Goal: Task Accomplishment & Management: Use online tool/utility

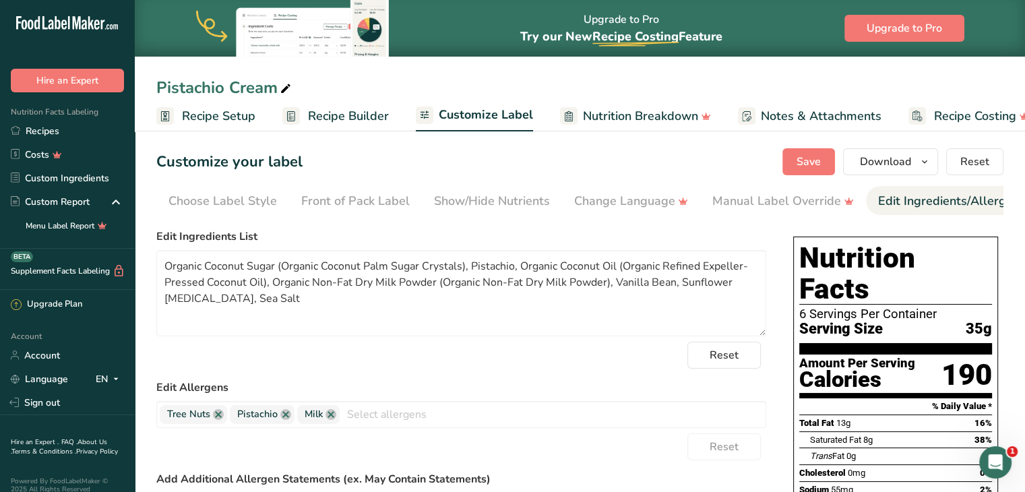
click at [202, 114] on span "Recipe Setup" at bounding box center [218, 116] width 73 height 18
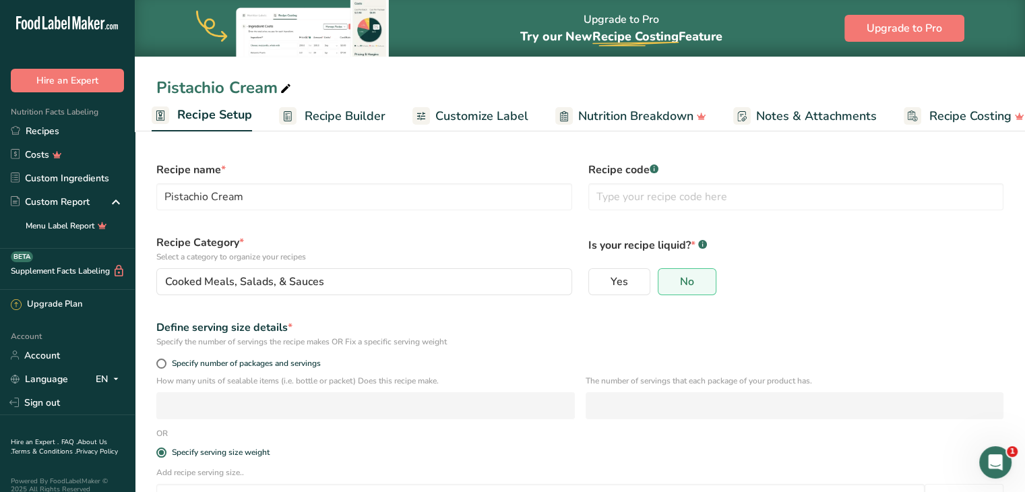
click at [321, 111] on span "Recipe Builder" at bounding box center [345, 116] width 81 height 18
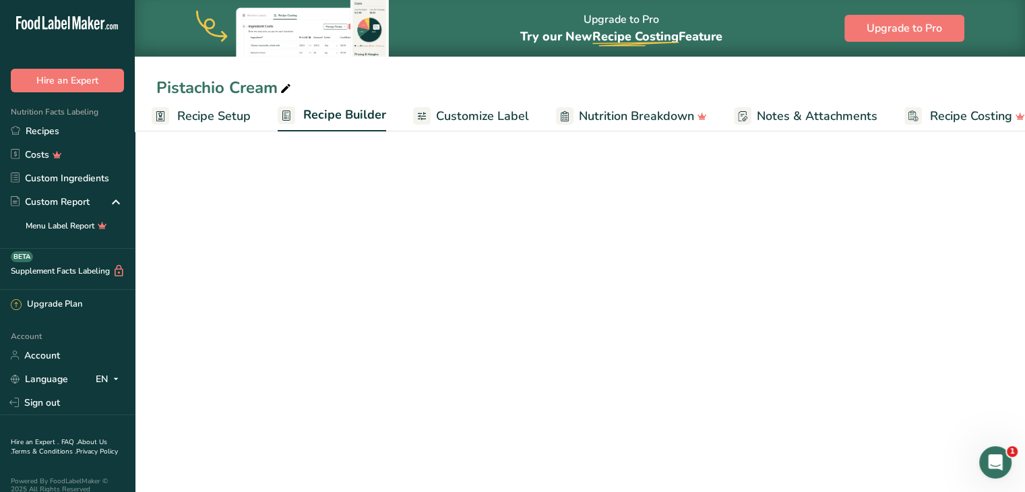
scroll to position [0, 26]
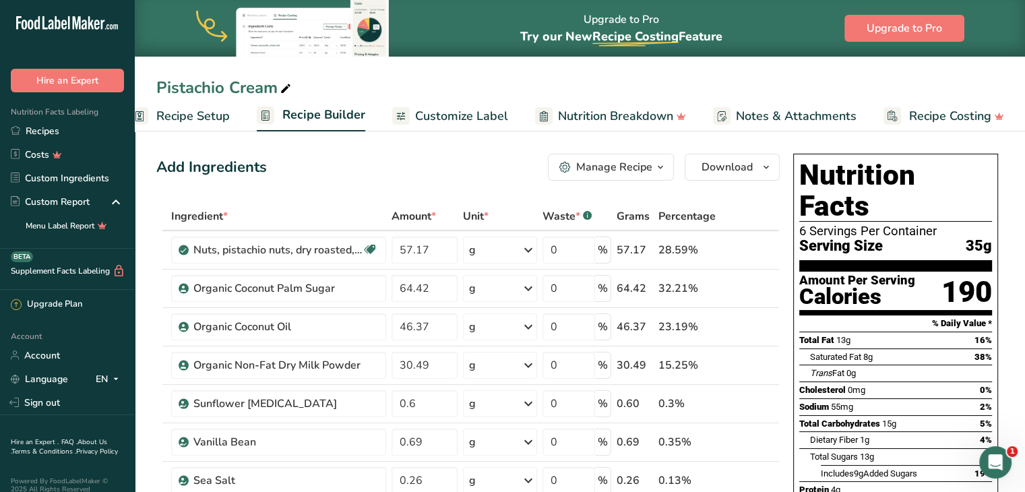
click at [181, 117] on span "Recipe Setup" at bounding box center [192, 116] width 73 height 18
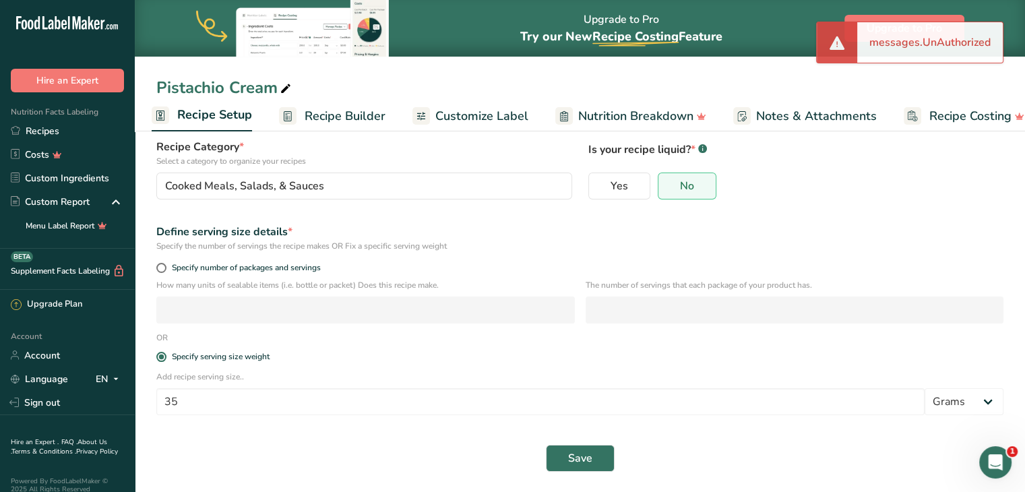
scroll to position [97, 0]
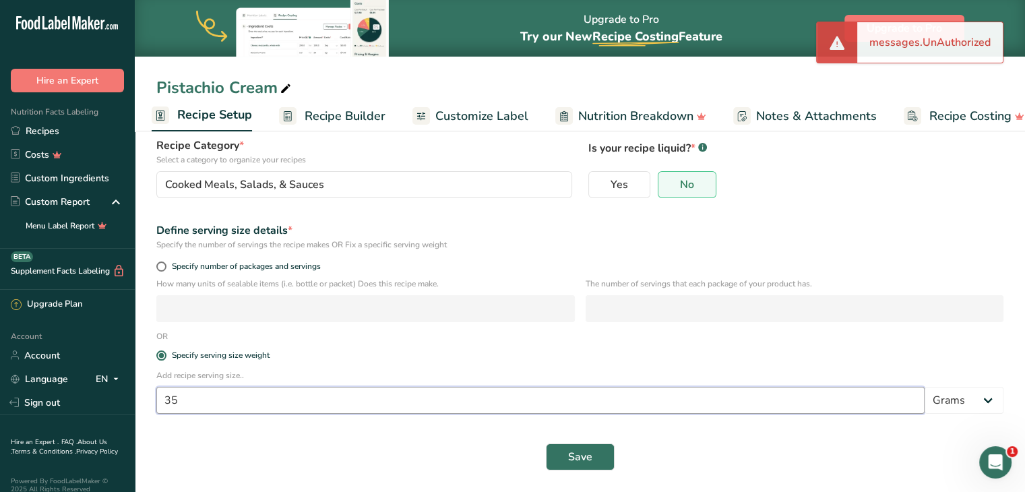
drag, startPoint x: 199, startPoint y: 406, endPoint x: 154, endPoint y: 394, distance: 46.6
click at [154, 394] on div "Add recipe serving size.. 35 Grams kg mg mcg lb oz l mL fl oz tbsp tsp cup qt g…" at bounding box center [579, 395] width 863 height 53
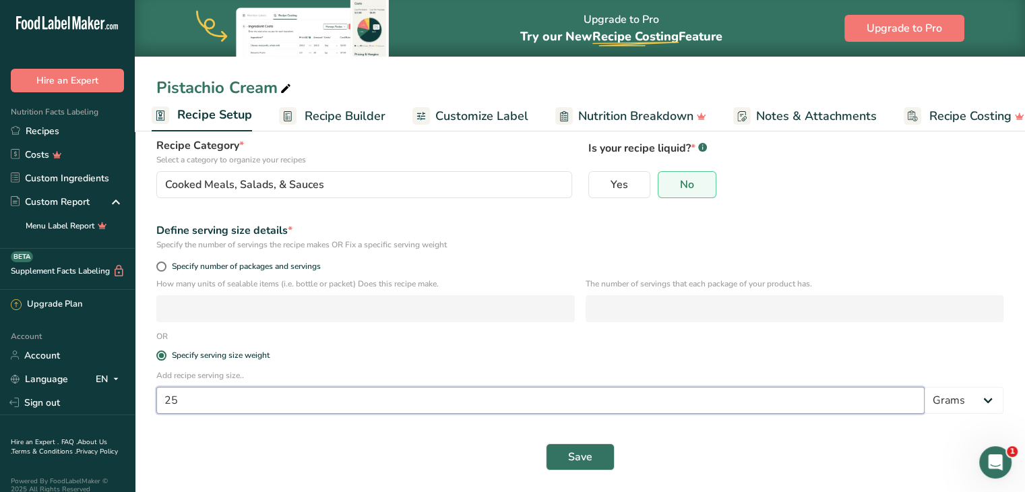
type input "25"
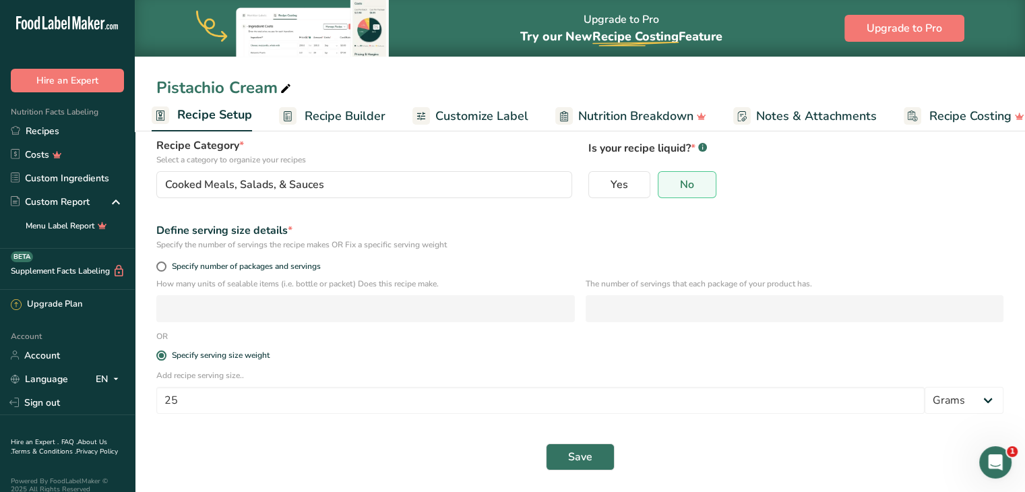
click at [246, 445] on div "Save" at bounding box center [579, 456] width 847 height 27
click at [579, 458] on span "Save" at bounding box center [580, 457] width 24 height 16
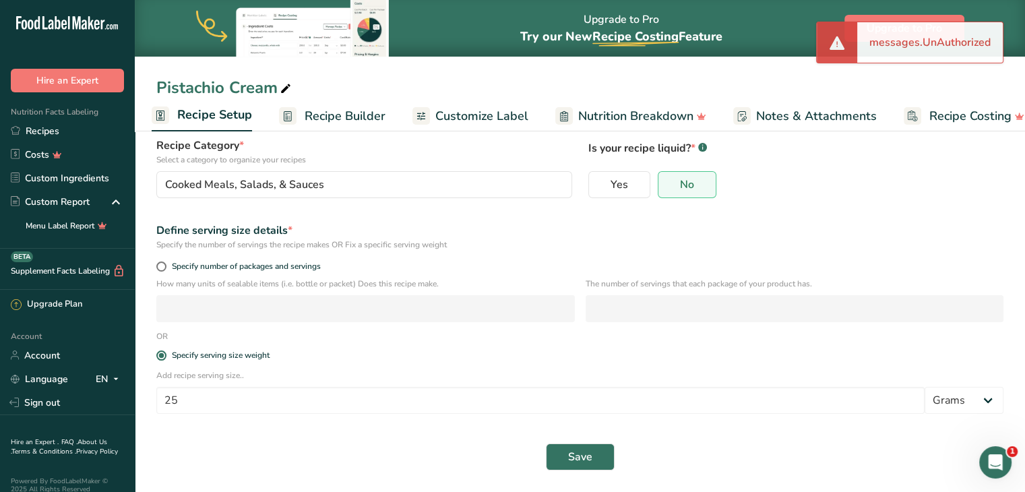
click at [331, 111] on span "Recipe Builder" at bounding box center [345, 116] width 81 height 18
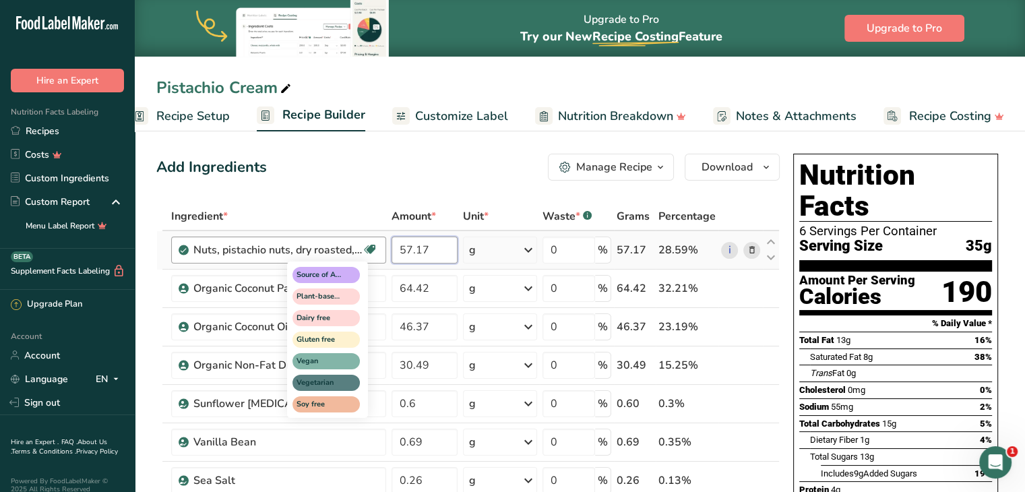
drag, startPoint x: 433, startPoint y: 249, endPoint x: 372, endPoint y: 245, distance: 61.5
click at [372, 245] on tr "Nuts, pistachio nuts, dry roasted, without salt added Source of Antioxidants Pl…" at bounding box center [468, 250] width 622 height 38
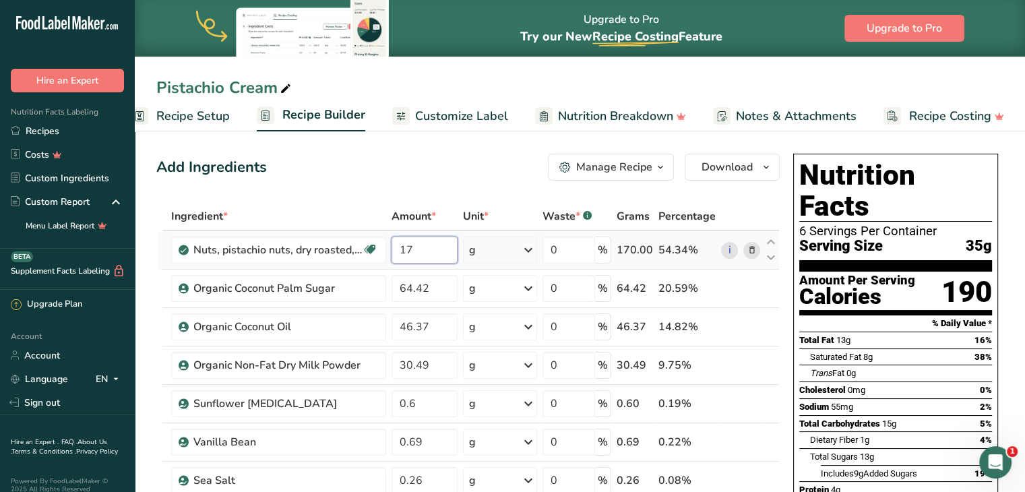
type input "1"
drag, startPoint x: 404, startPoint y: 250, endPoint x: 439, endPoint y: 262, distance: 37.1
click at [439, 262] on input "200" at bounding box center [425, 250] width 66 height 27
type input "220"
click at [364, 164] on div "Add Ingredients Manage Recipe Delete Recipe Duplicate Recipe Scale Recipe Save …" at bounding box center [467, 167] width 623 height 27
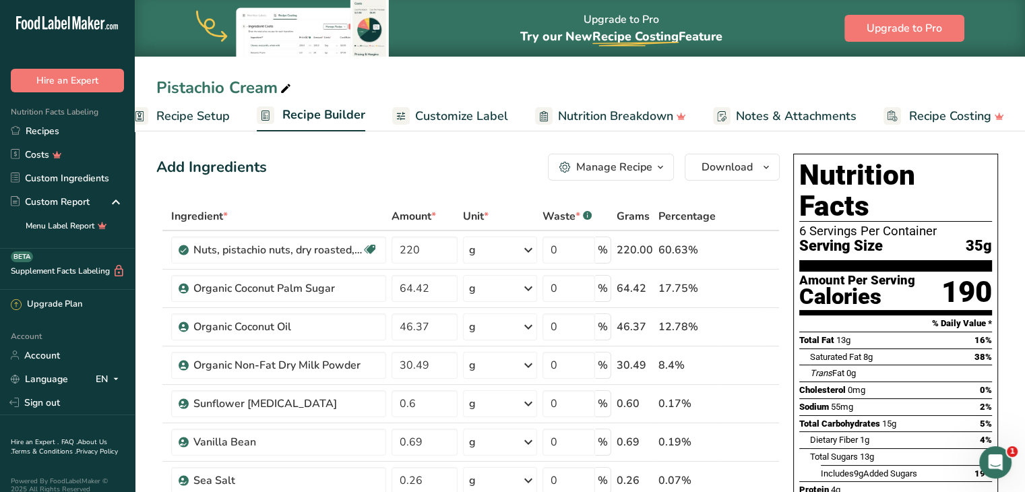
click at [210, 119] on span "Recipe Setup" at bounding box center [192, 116] width 73 height 18
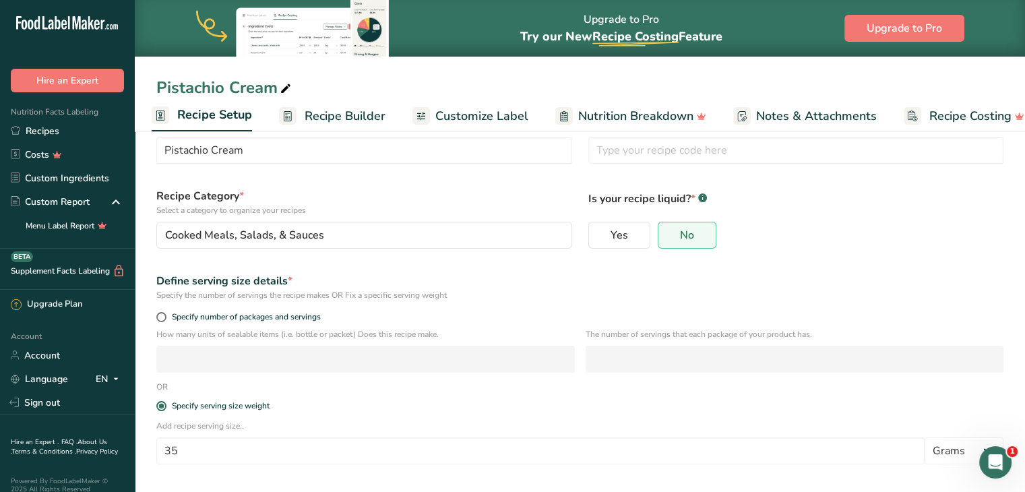
scroll to position [97, 0]
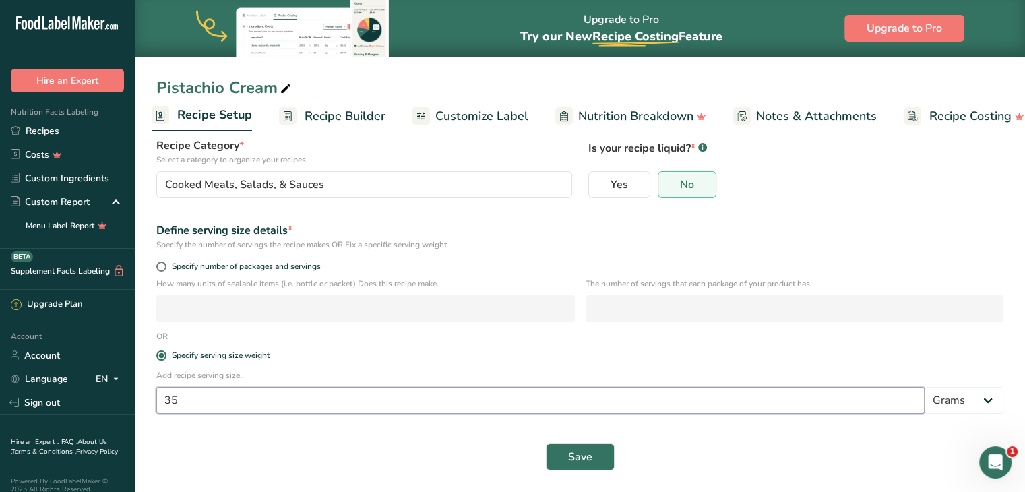
drag, startPoint x: 185, startPoint y: 400, endPoint x: 153, endPoint y: 400, distance: 32.3
click at [153, 400] on div "Add recipe serving size.. 35 Grams kg mg mcg lb oz l mL fl oz tbsp tsp cup qt g…" at bounding box center [579, 395] width 863 height 53
type input "25"
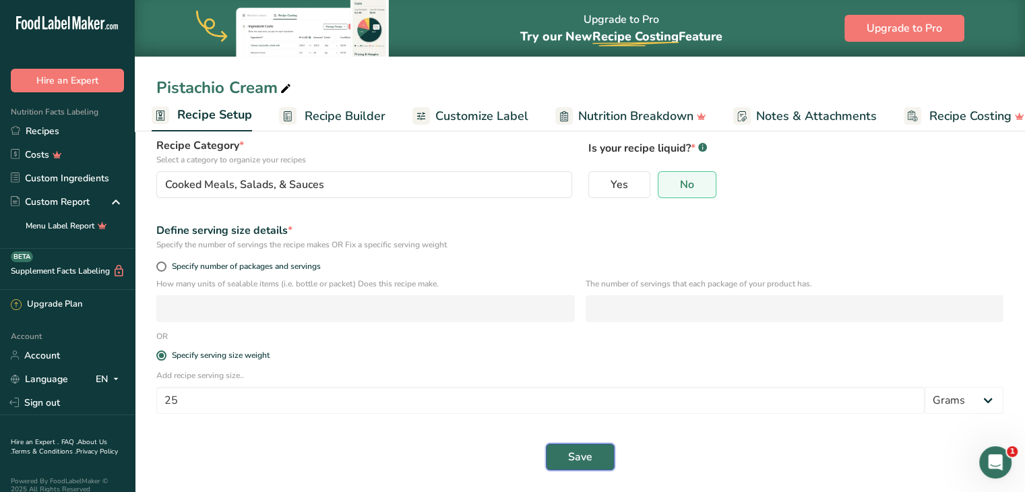
click at [566, 458] on button "Save" at bounding box center [580, 456] width 69 height 27
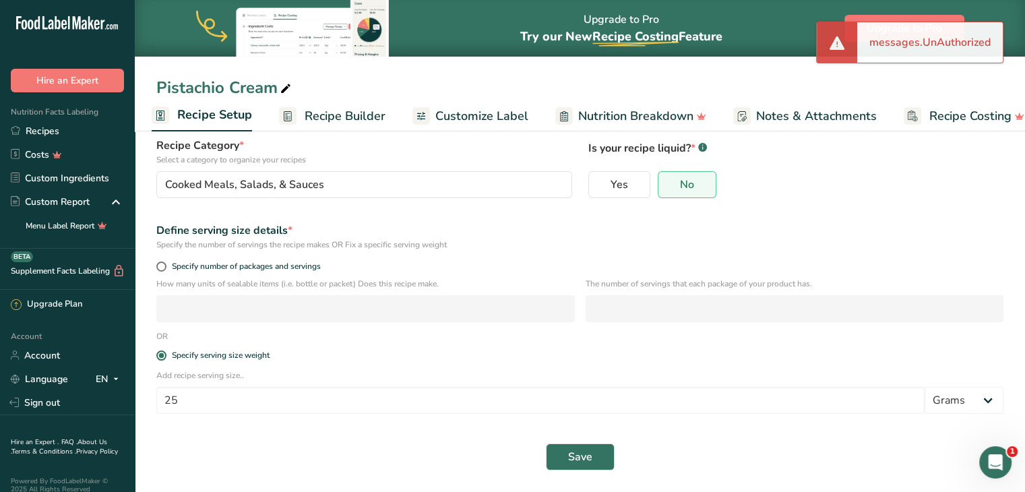
click at [335, 119] on span "Recipe Builder" at bounding box center [345, 116] width 81 height 18
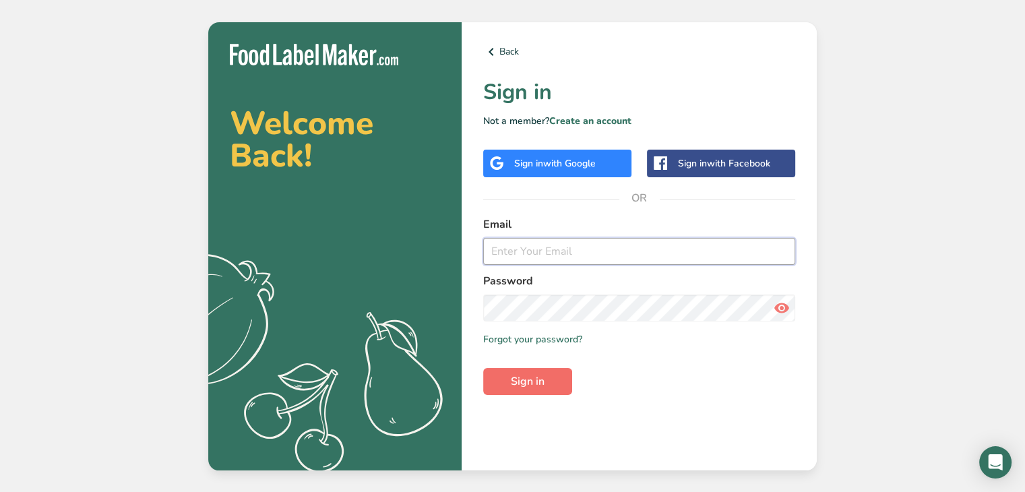
type input "[EMAIL_ADDRESS][DOMAIN_NAME]"
click at [543, 378] on span "Sign in" at bounding box center [528, 381] width 34 height 16
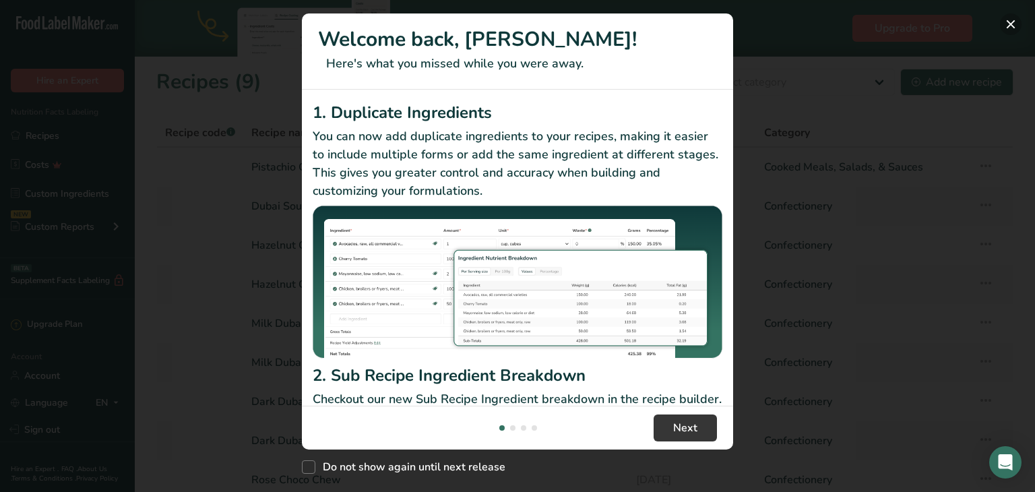
click at [1011, 24] on button "New Features" at bounding box center [1011, 24] width 22 height 22
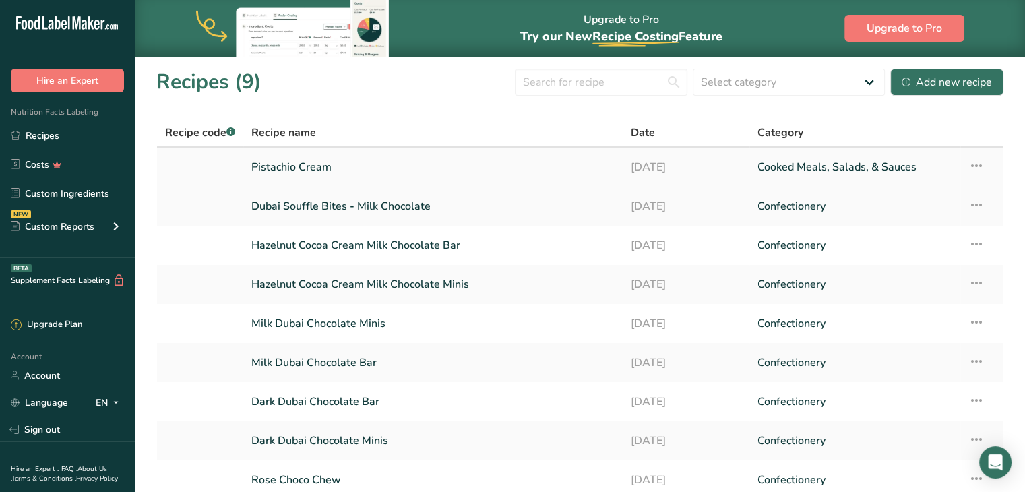
click at [303, 168] on link "Pistachio Cream" at bounding box center [432, 167] width 363 height 28
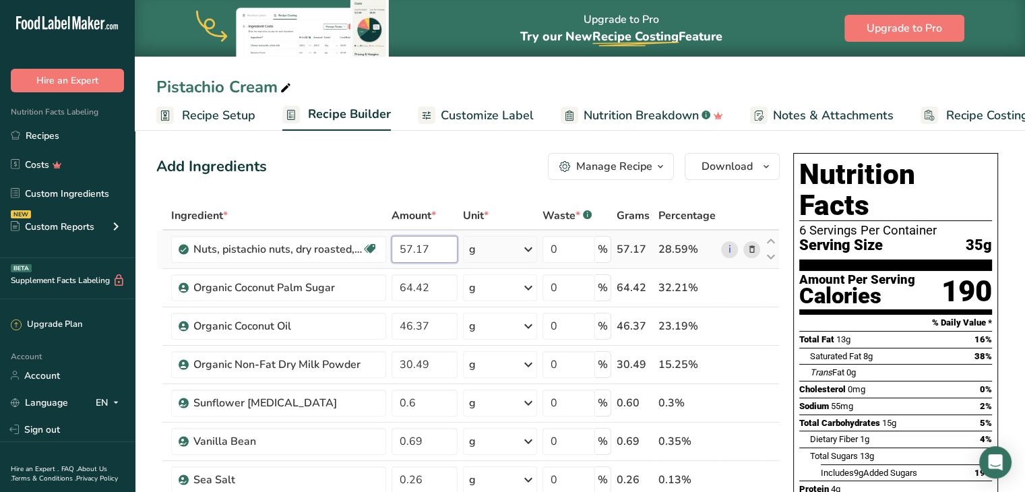
drag, startPoint x: 429, startPoint y: 243, endPoint x: 400, endPoint y: 244, distance: 29.0
click at [400, 244] on input "57.17" at bounding box center [425, 249] width 66 height 27
type input "220"
click at [397, 172] on div "Add Ingredients Manage Recipe Delete Recipe Duplicate Recipe Scale Recipe Save …" at bounding box center [467, 166] width 623 height 27
click at [225, 115] on span "Recipe Setup" at bounding box center [218, 115] width 73 height 18
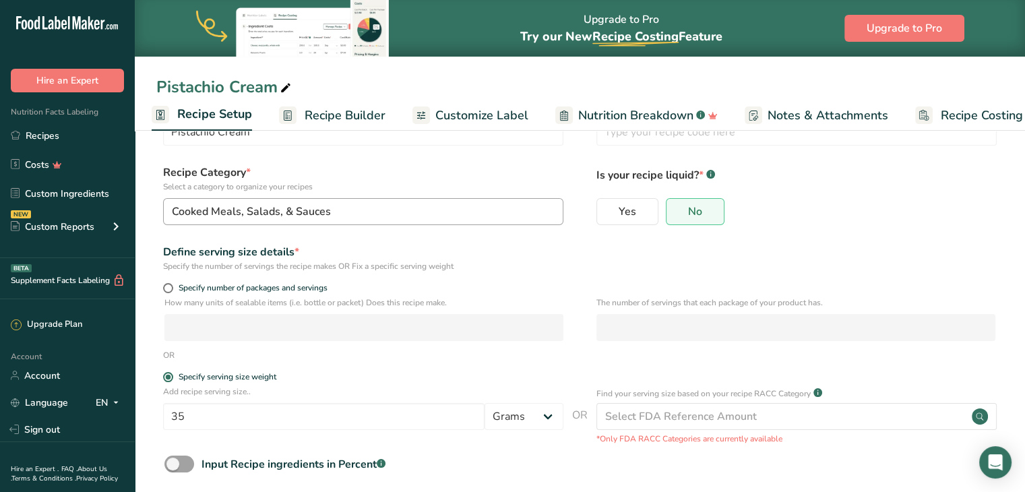
scroll to position [123, 0]
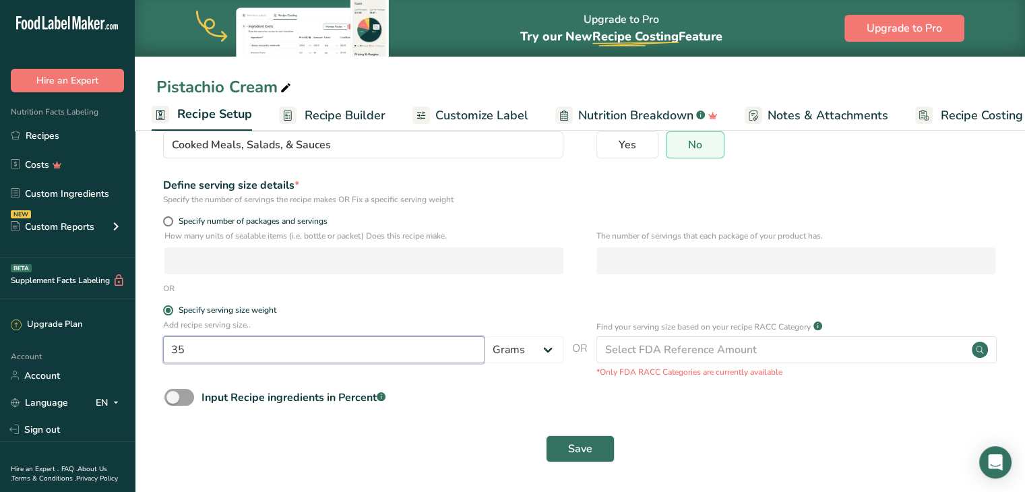
drag, startPoint x: 199, startPoint y: 350, endPoint x: 161, endPoint y: 347, distance: 38.6
click at [161, 347] on div "Add recipe serving size.. 35 Grams kg mg mcg lb oz l mL fl oz tbsp tsp cup qt g…" at bounding box center [579, 348] width 847 height 59
type input "25"
click at [292, 442] on div "Save" at bounding box center [579, 448] width 831 height 27
click at [578, 446] on span "Save" at bounding box center [580, 449] width 24 height 16
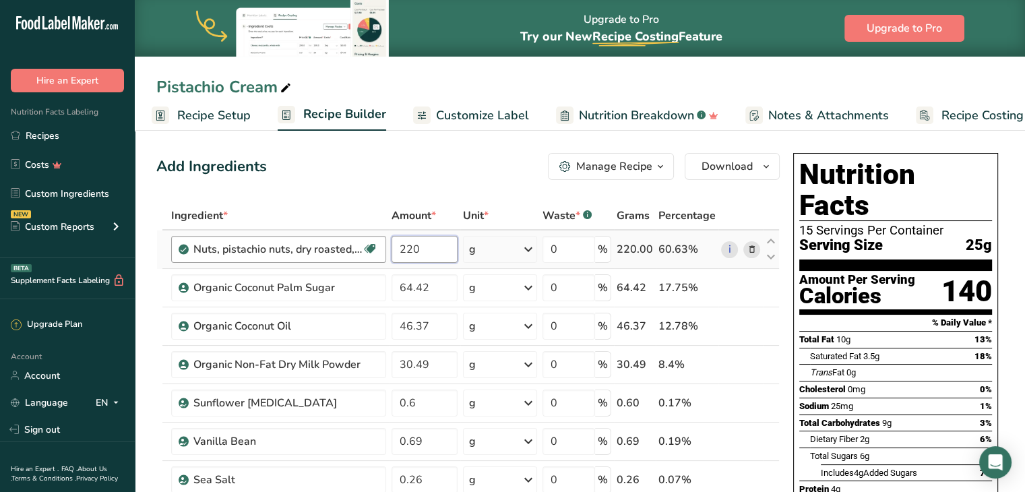
drag, startPoint x: 430, startPoint y: 247, endPoint x: 379, endPoint y: 239, distance: 51.9
click at [383, 249] on tr "Nuts, pistachio nuts, dry roasted, without salt added Source of Antioxidants Pl…" at bounding box center [468, 249] width 622 height 38
type input "57.7"
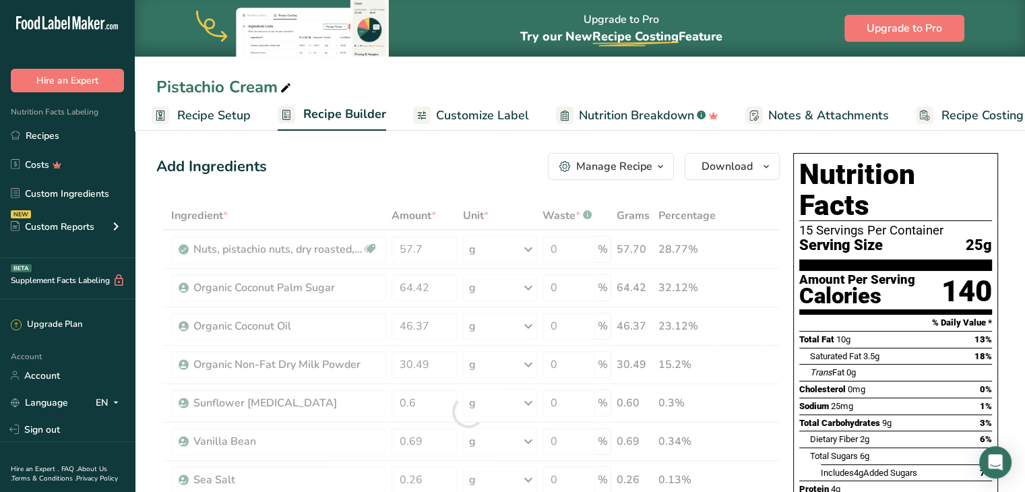
click at [416, 168] on div "Add Ingredients Manage Recipe Delete Recipe Duplicate Recipe Scale Recipe Save …" at bounding box center [467, 166] width 623 height 27
